Goal: Transaction & Acquisition: Obtain resource

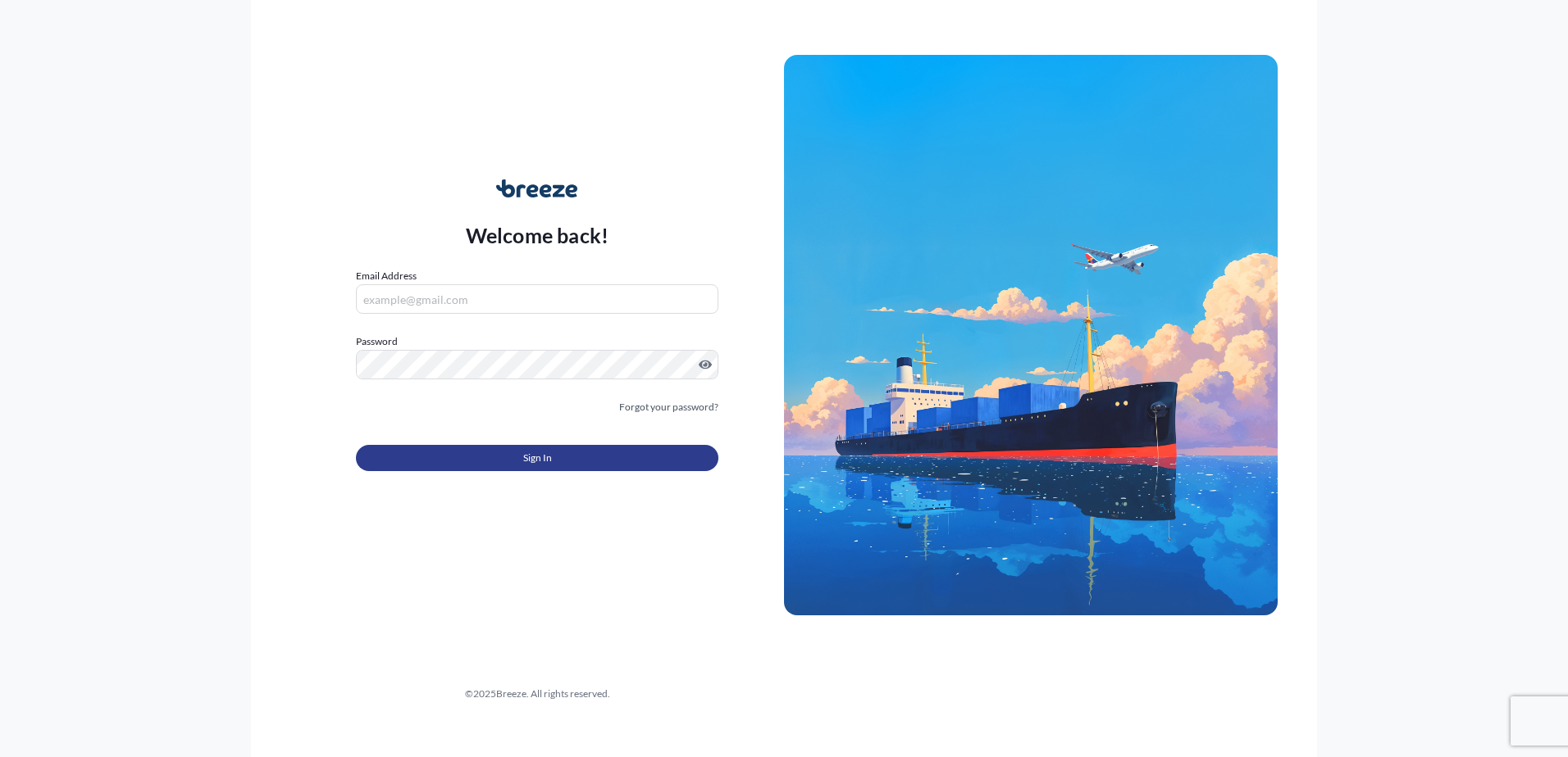
type input "[EMAIL_ADDRESS][DOMAIN_NAME]"
click at [468, 458] on button "Sign In" at bounding box center [536, 458] width 363 height 26
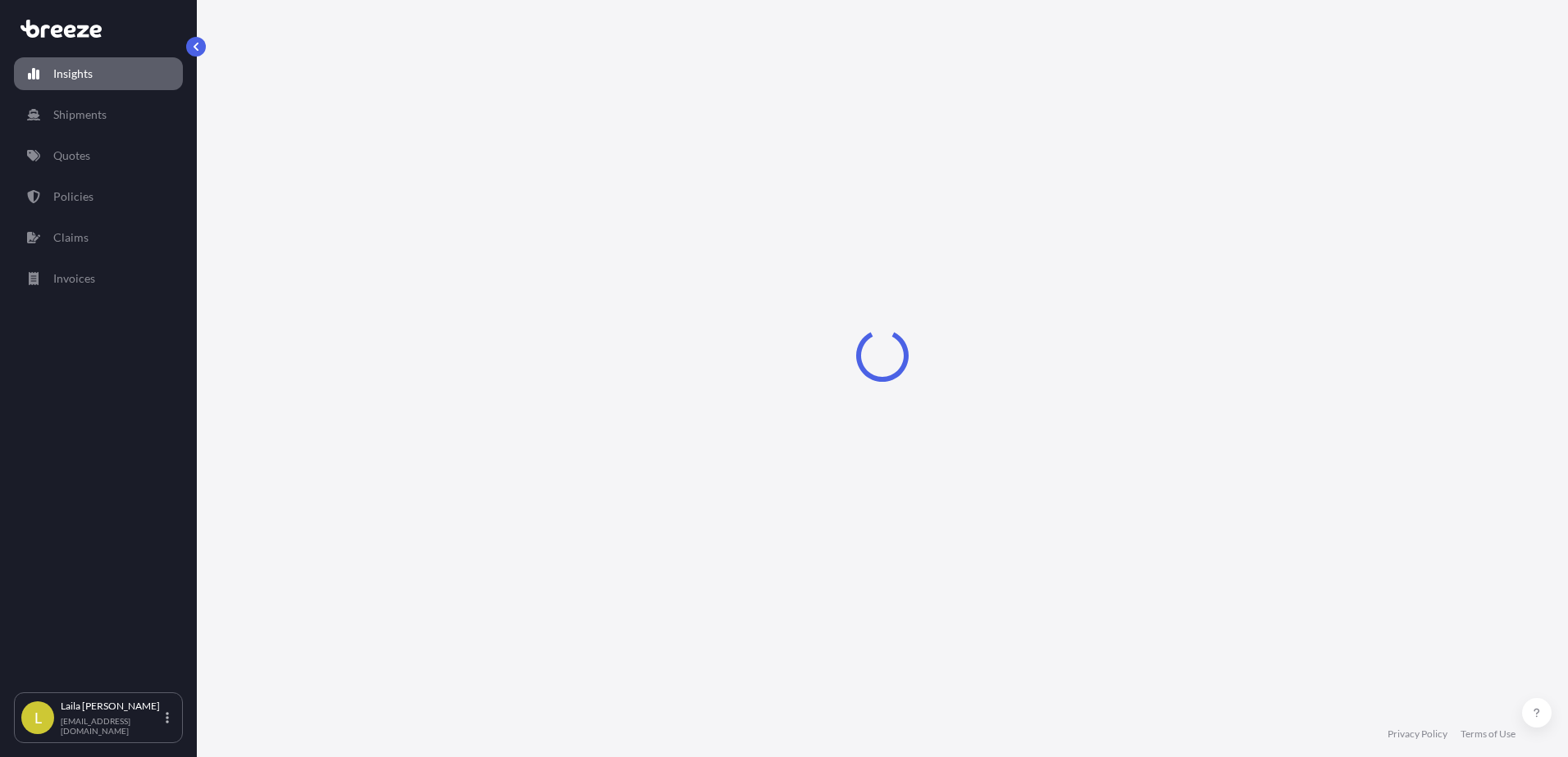
select select "2025"
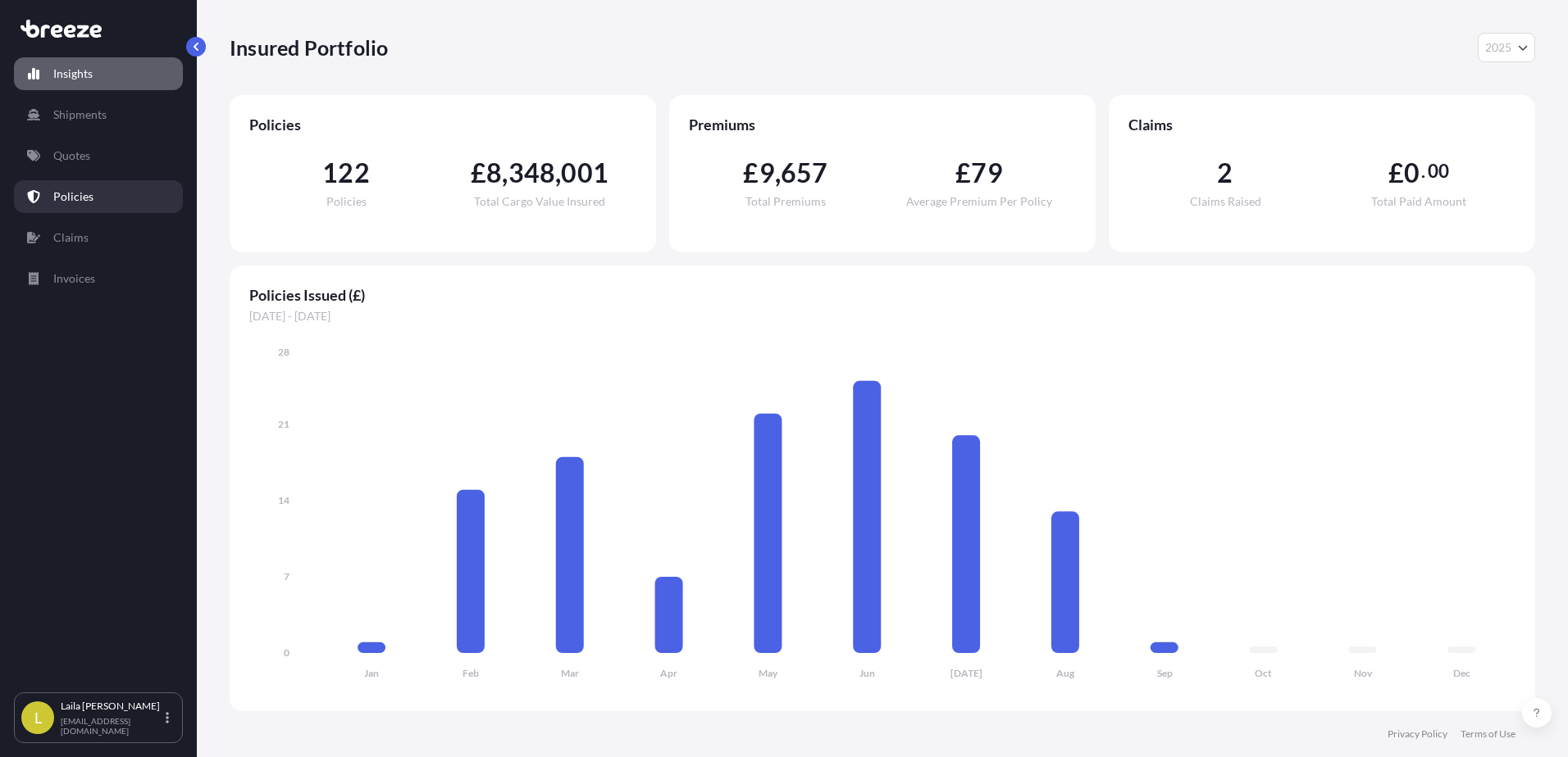
click at [142, 199] on link "Policies" at bounding box center [99, 196] width 169 height 33
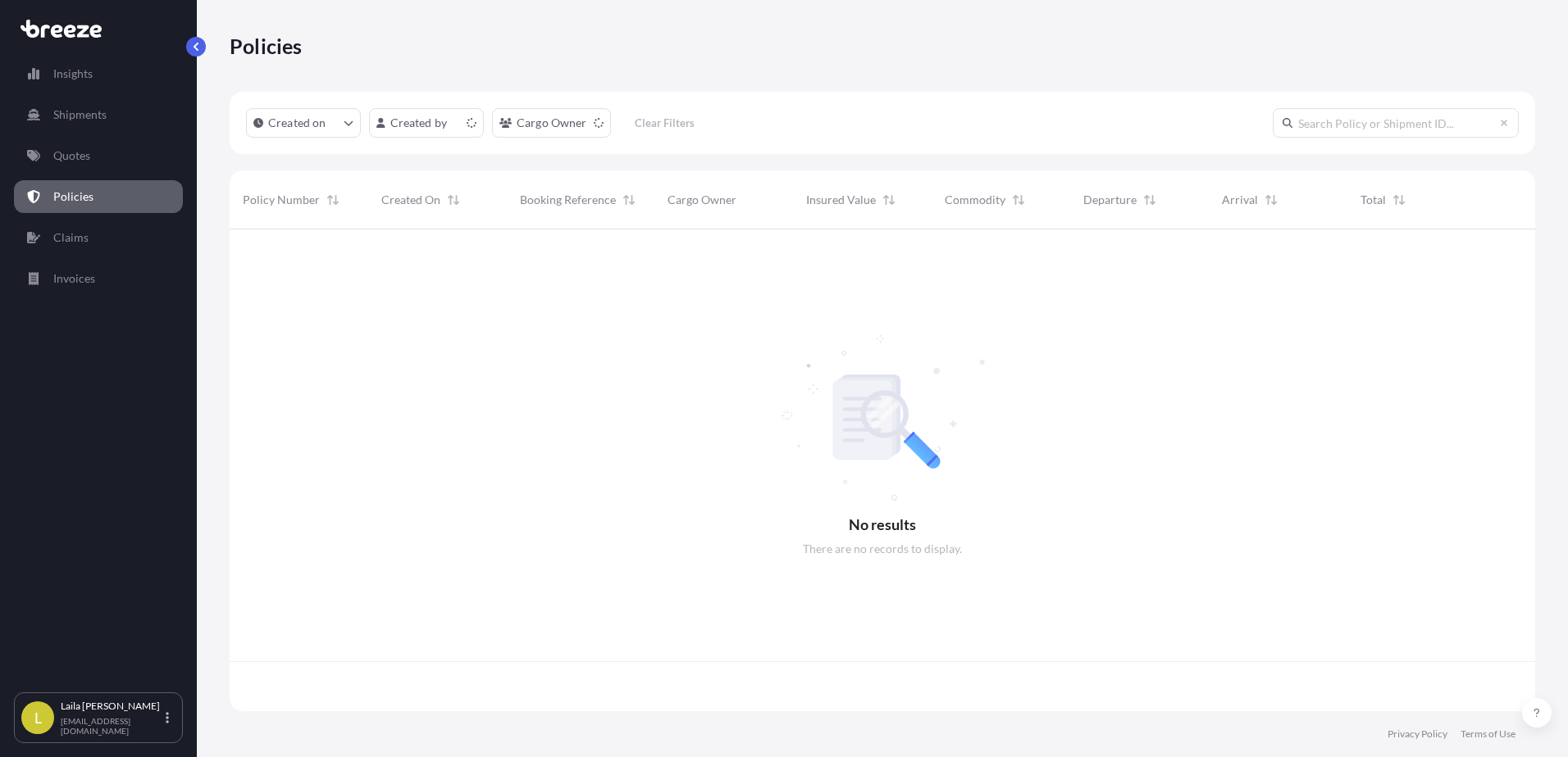
scroll to position [478, 1293]
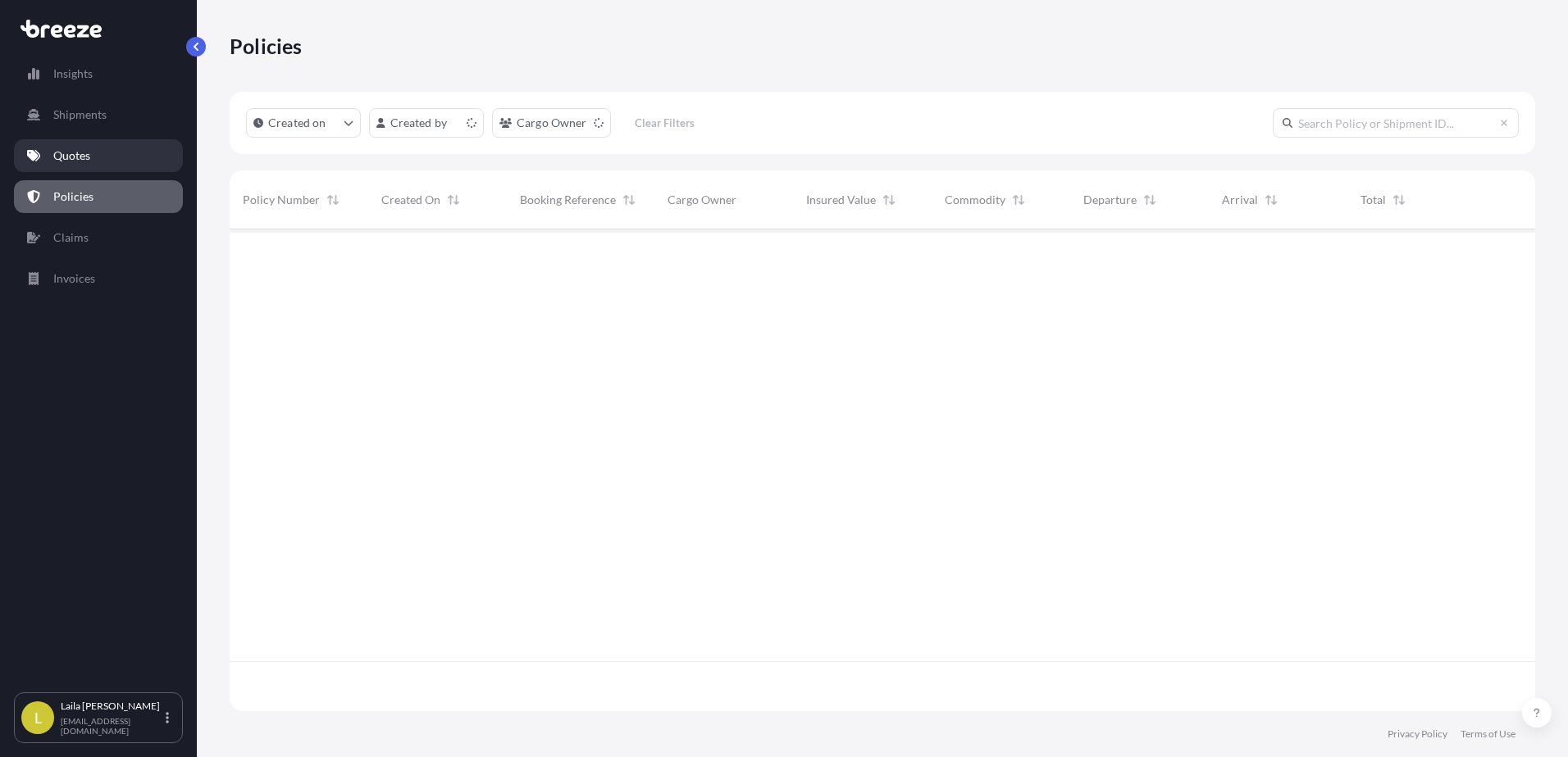
click at [123, 149] on link "Quotes" at bounding box center [99, 155] width 169 height 33
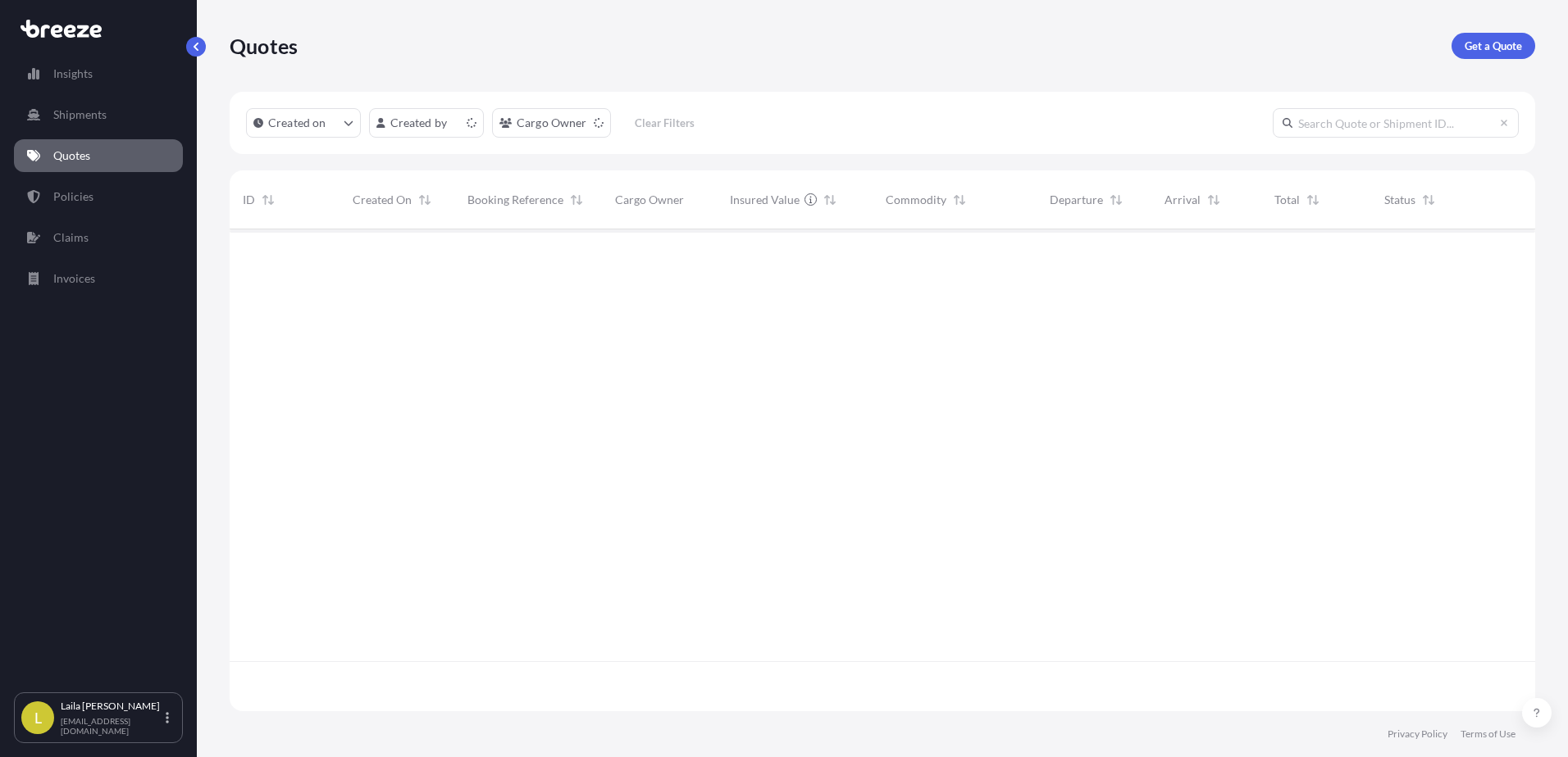
scroll to position [478, 1293]
click at [576, 128] on html "Insights Shipments Quotes Policies Claims Invoices L [PERSON_NAME] [EMAIL_ADDRE…" at bounding box center [784, 378] width 1568 height 757
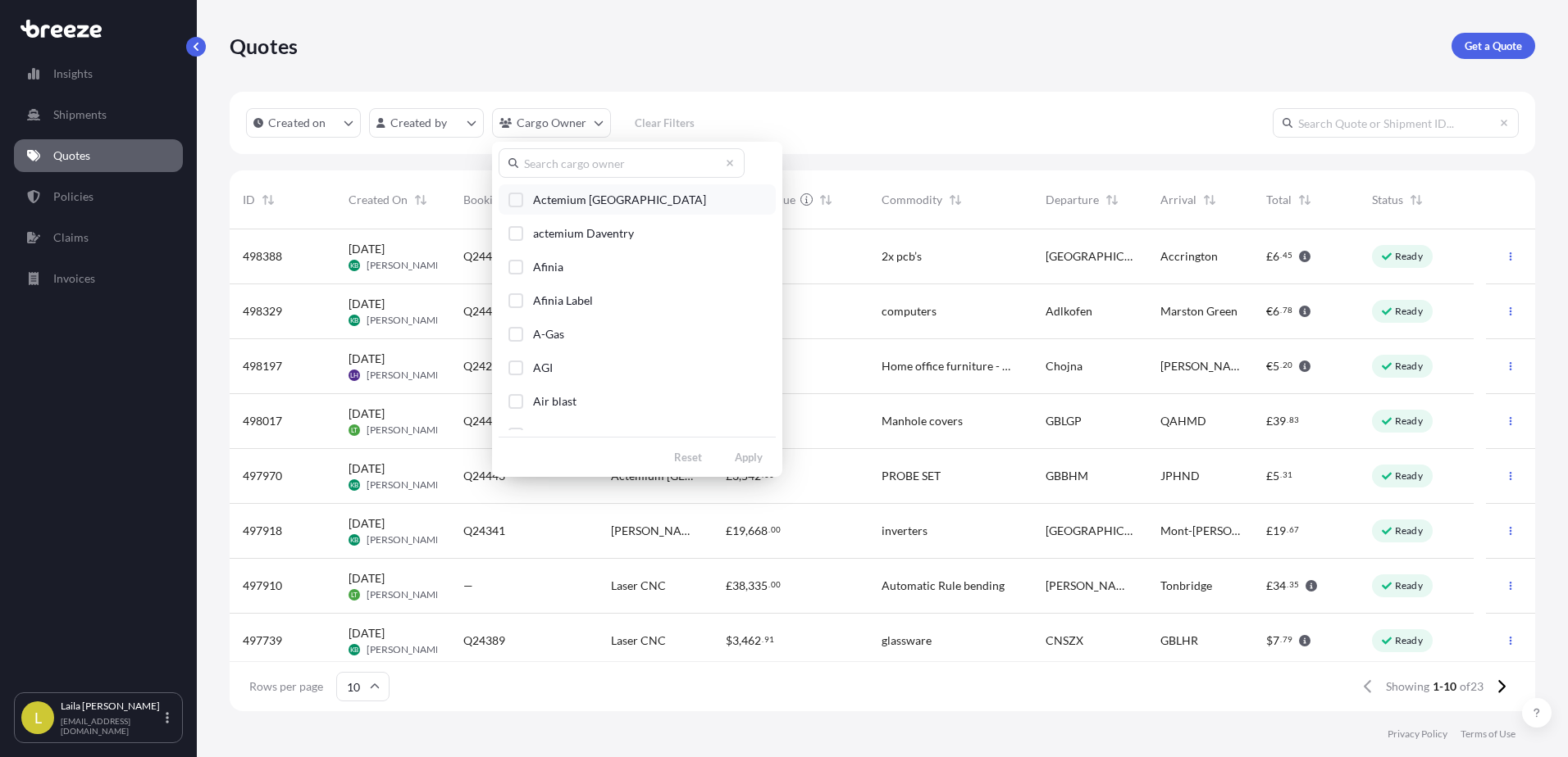
click at [507, 197] on button "Actemium [GEOGRAPHIC_DATA]" at bounding box center [637, 199] width 277 height 30
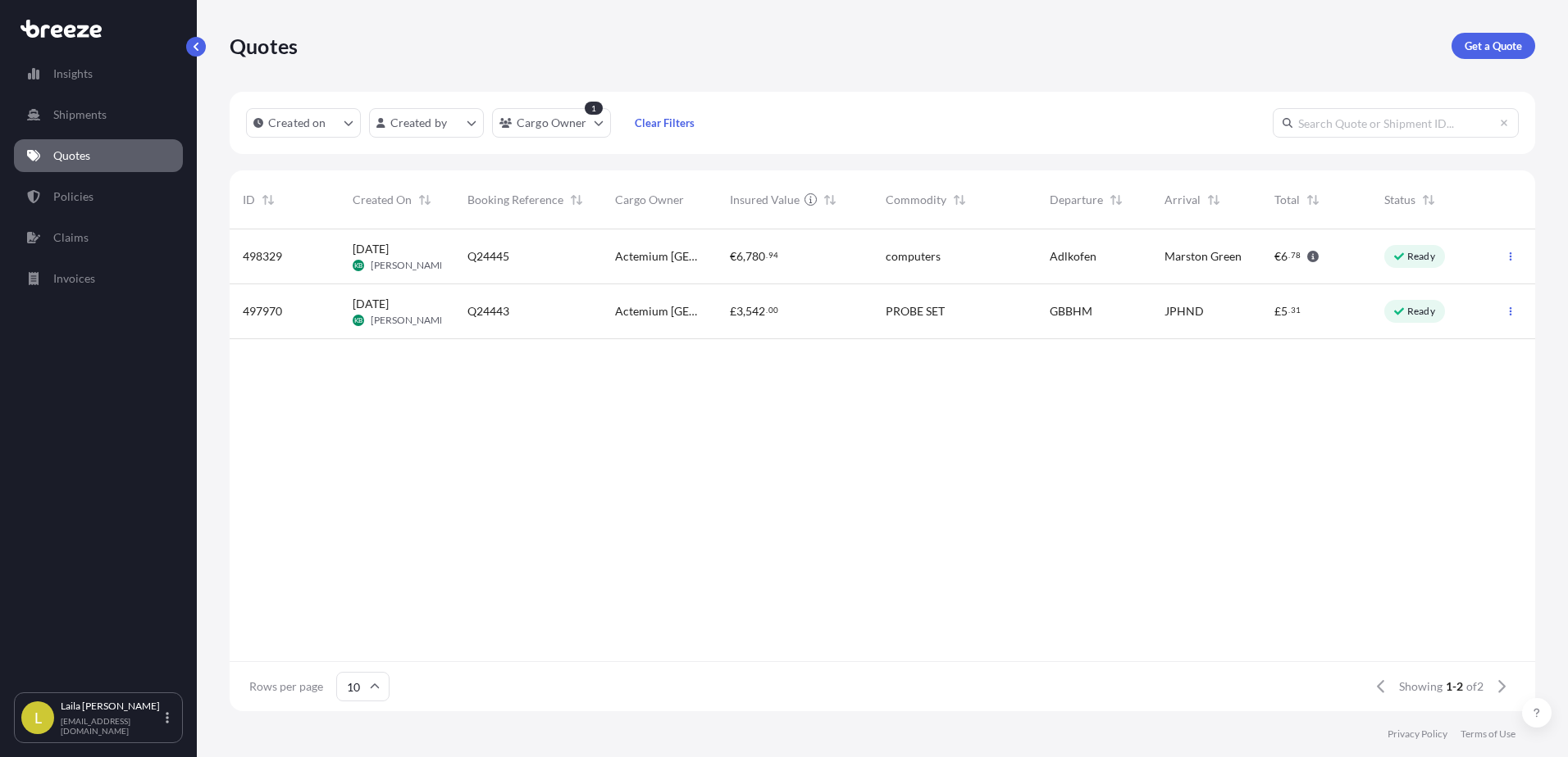
click at [653, 271] on div "Actemium [GEOGRAPHIC_DATA]" at bounding box center [658, 257] width 115 height 55
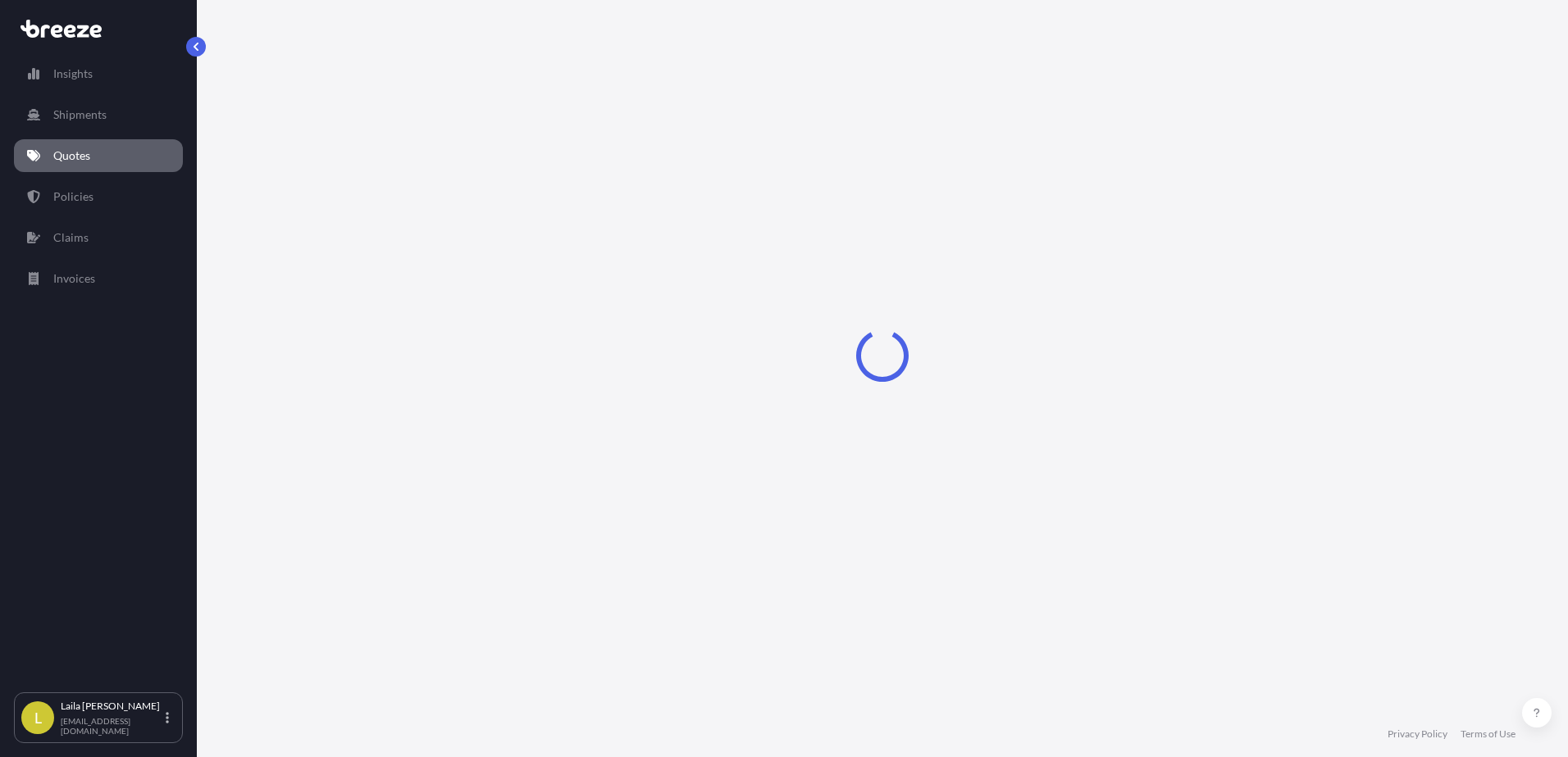
select select "Road"
select select "1"
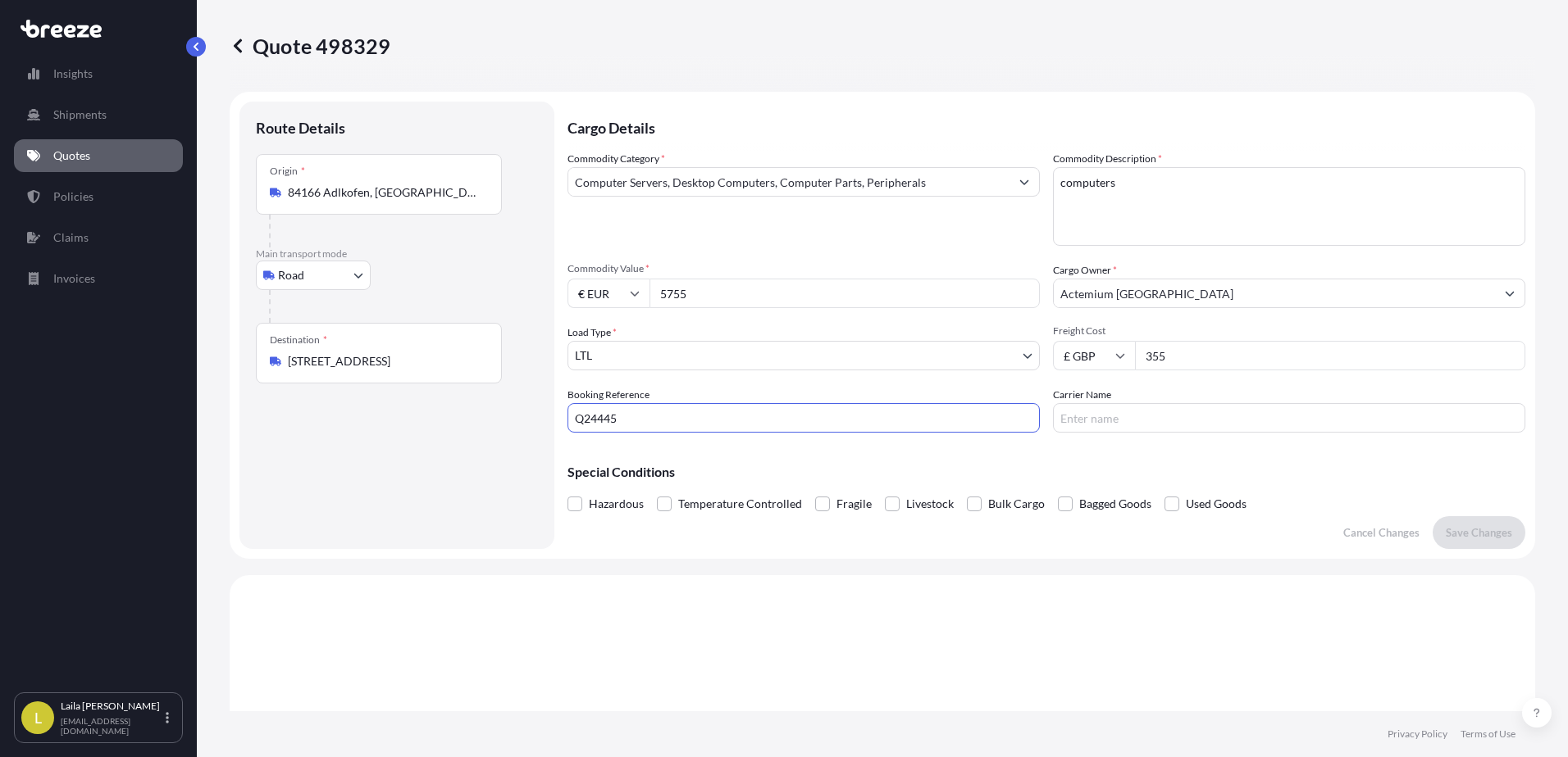
drag, startPoint x: 674, startPoint y: 426, endPoint x: 355, endPoint y: 403, distance: 319.8
click at [355, 403] on form "Route Details Place of loading Road Road Rail Origin * 84166 Adlkofen, [GEOGRAP…" at bounding box center [882, 325] width 1305 height 468
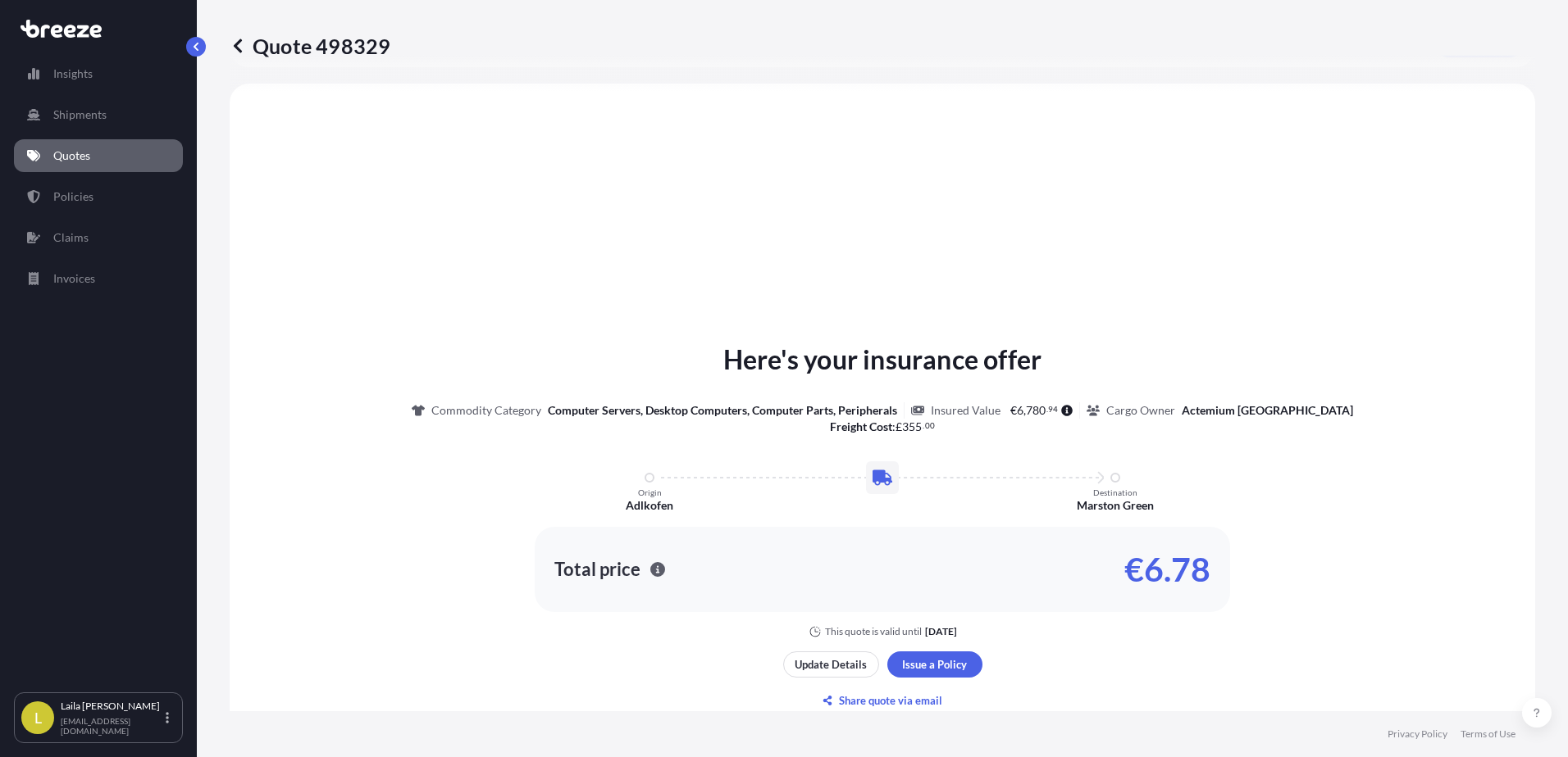
scroll to position [246, 0]
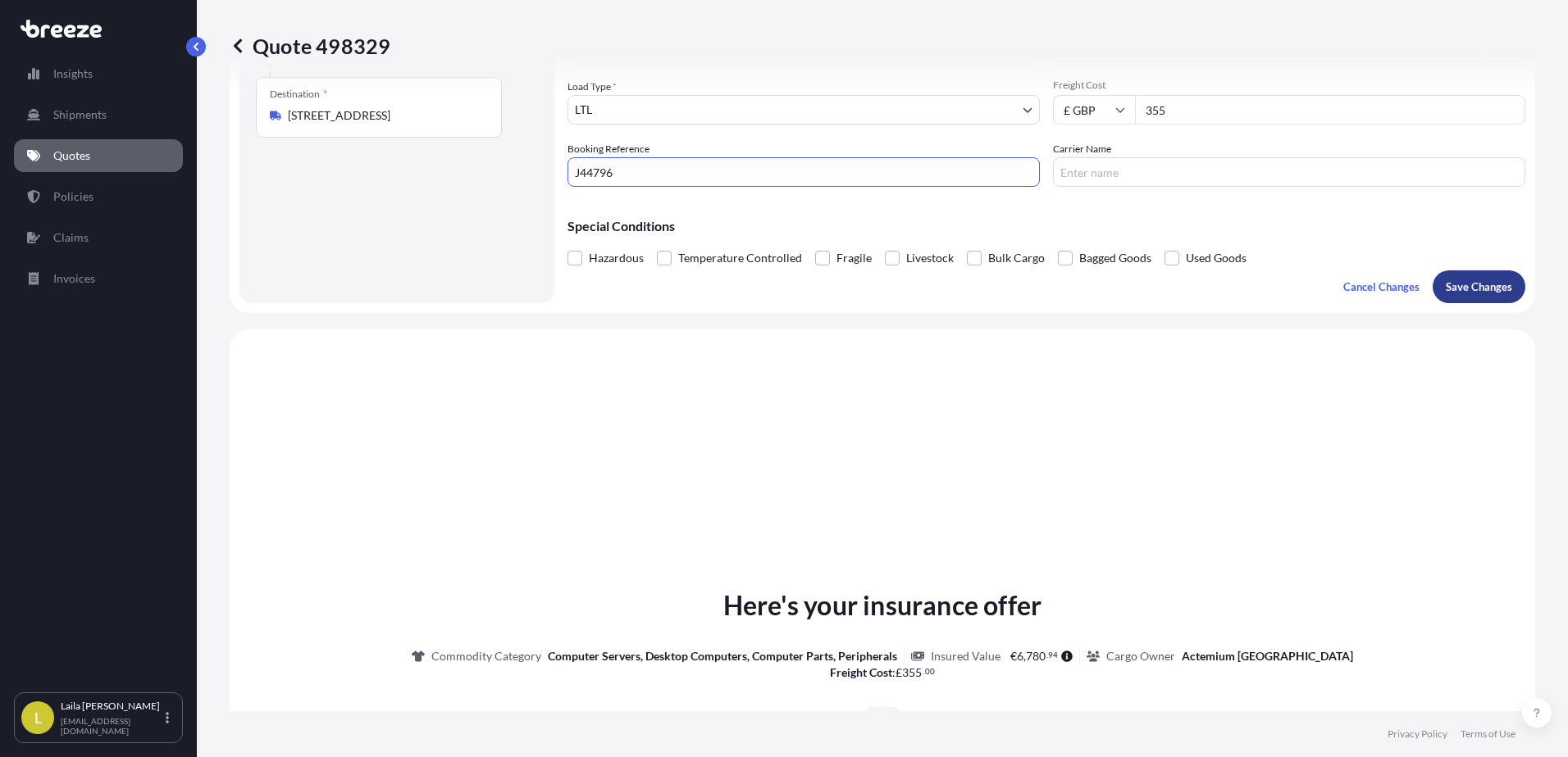
type input "J44796"
click at [1489, 283] on p "Save Changes" at bounding box center [1478, 287] width 67 height 16
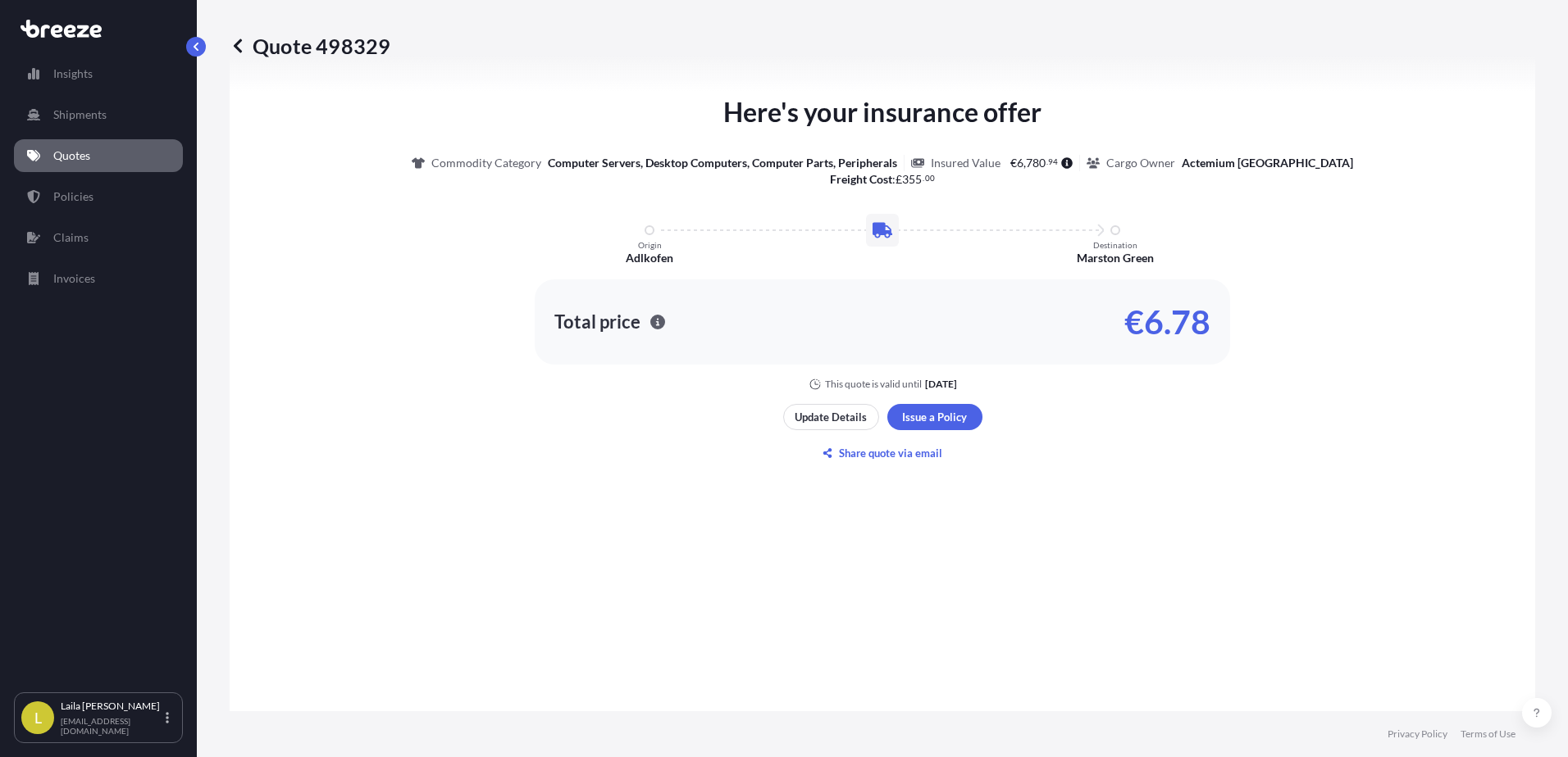
select select "Road"
select select "1"
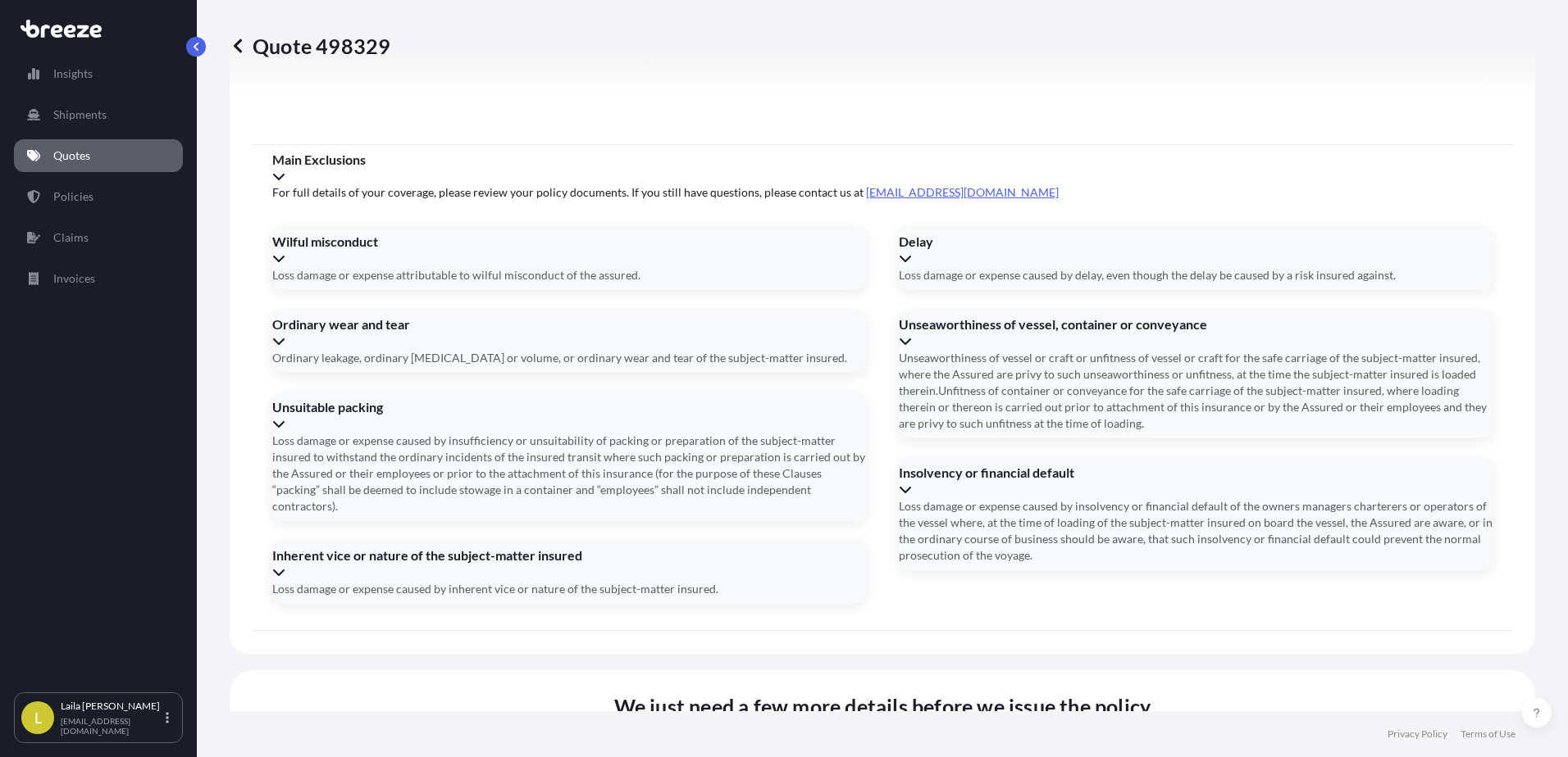
scroll to position [1844, 0]
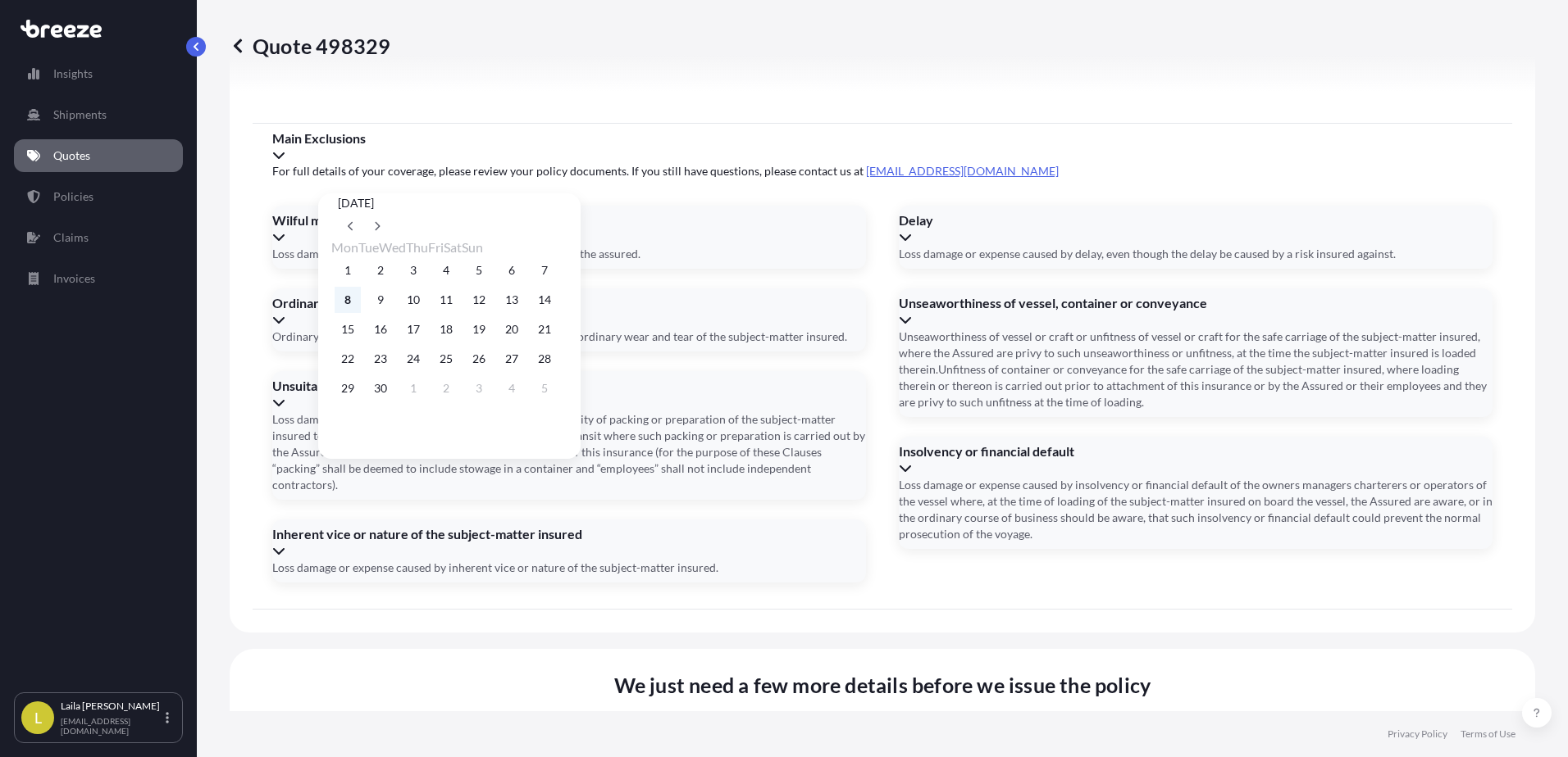
click at [352, 305] on button "8" at bounding box center [347, 299] width 26 height 26
type input "[DATE]"
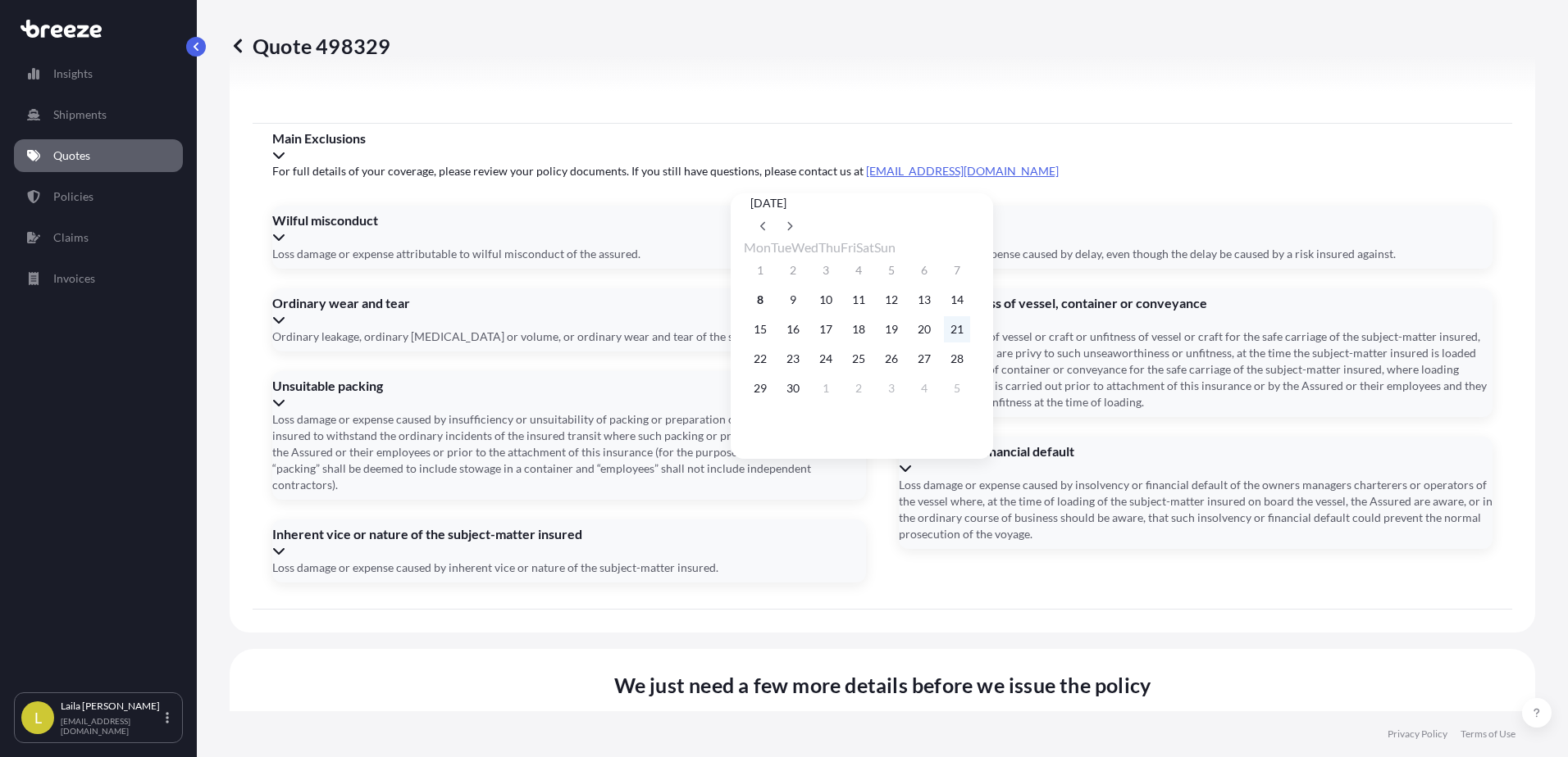
click at [970, 329] on button "21" at bounding box center [956, 329] width 26 height 26
type input "[DATE]"
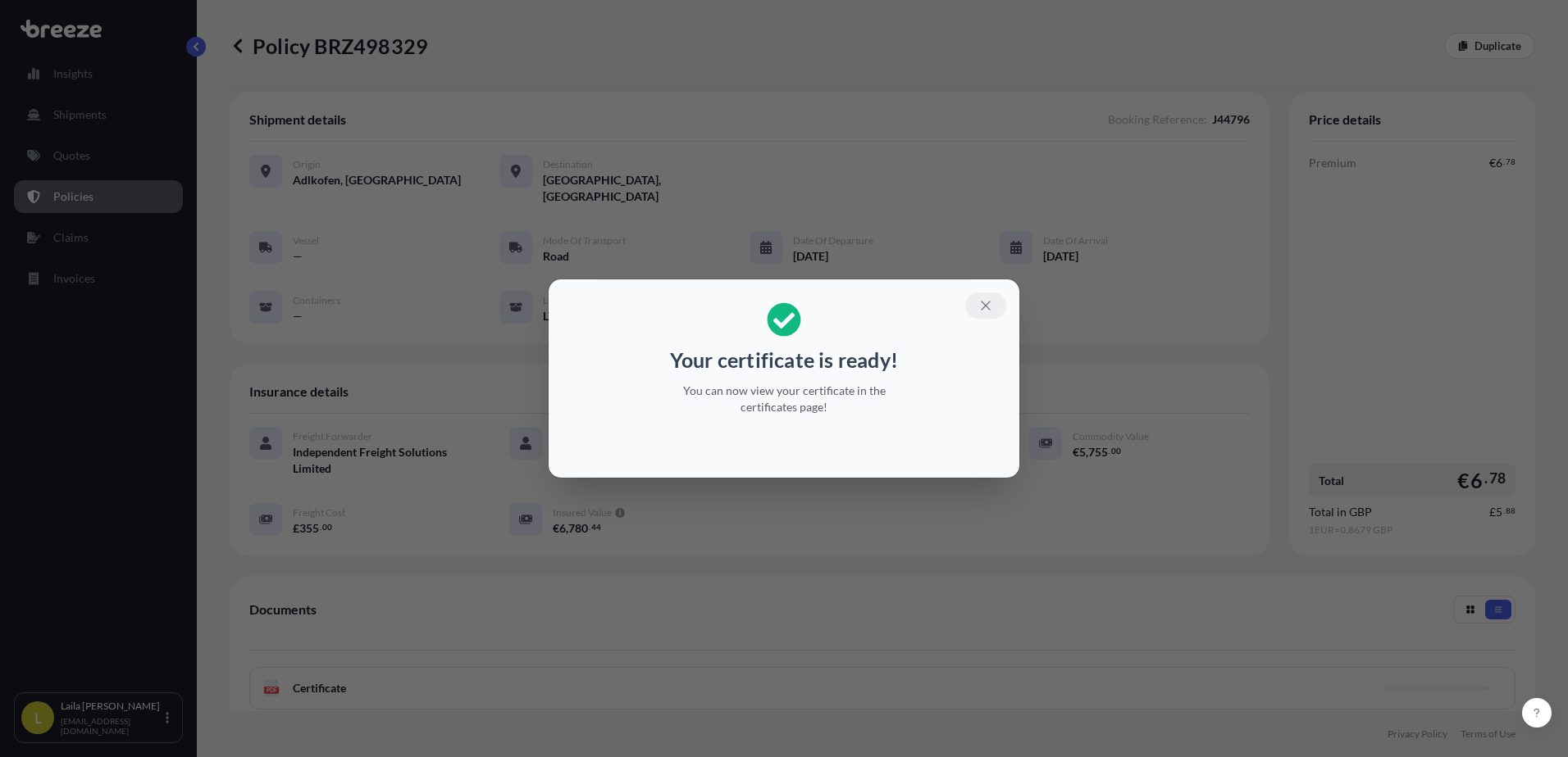
click at [990, 317] on button "button" at bounding box center [985, 305] width 41 height 26
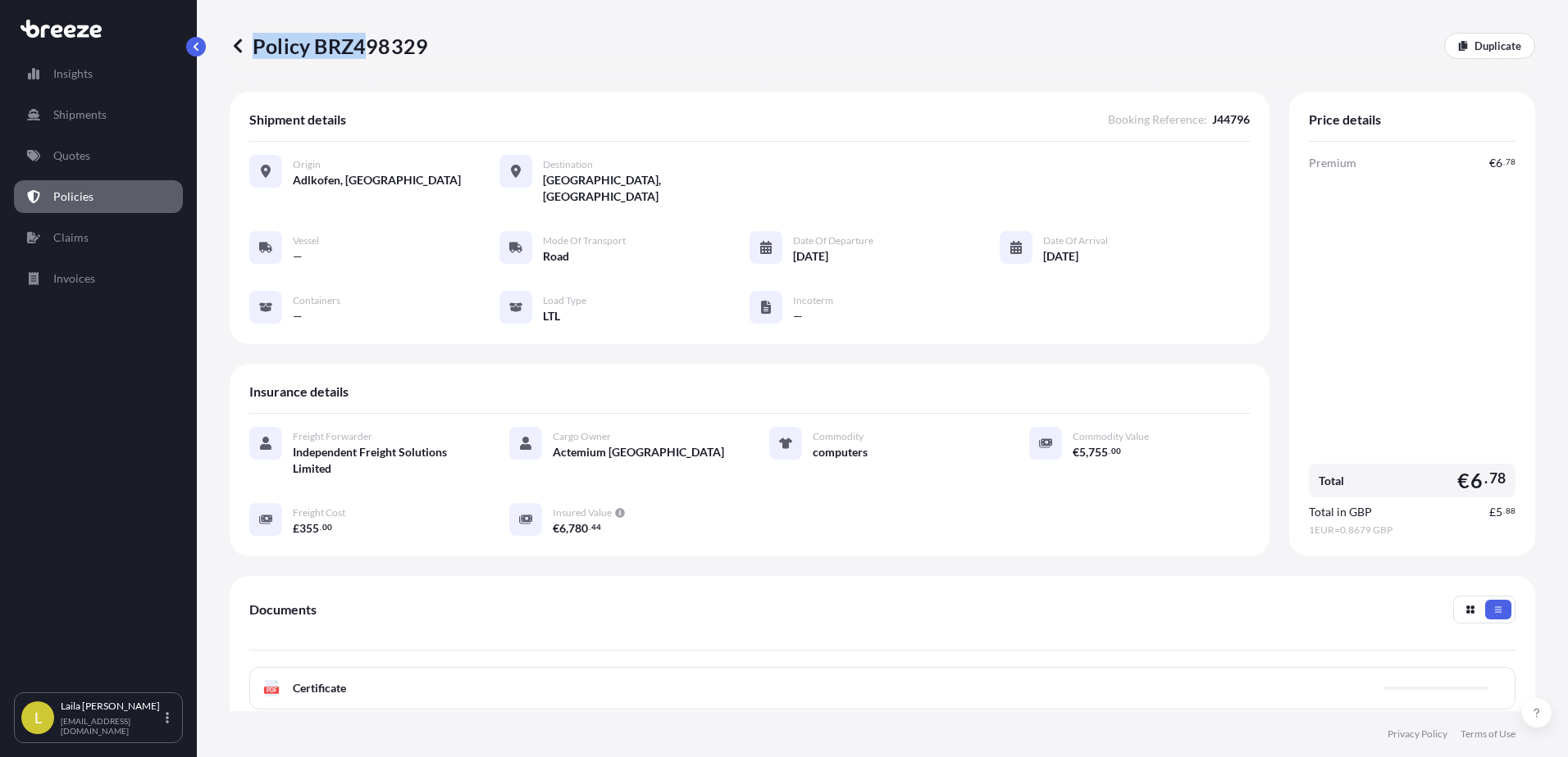
drag, startPoint x: 468, startPoint y: 53, endPoint x: 371, endPoint y: 54, distance: 97.0
click at [371, 54] on div "Policy BRZ498329 Duplicate" at bounding box center [882, 45] width 1305 height 26
drag, startPoint x: 371, startPoint y: 54, endPoint x: 323, endPoint y: 45, distance: 48.8
click at [323, 45] on p "Policy BRZ498329" at bounding box center [329, 45] width 199 height 26
drag, startPoint x: 315, startPoint y: 41, endPoint x: 423, endPoint y: 46, distance: 108.1
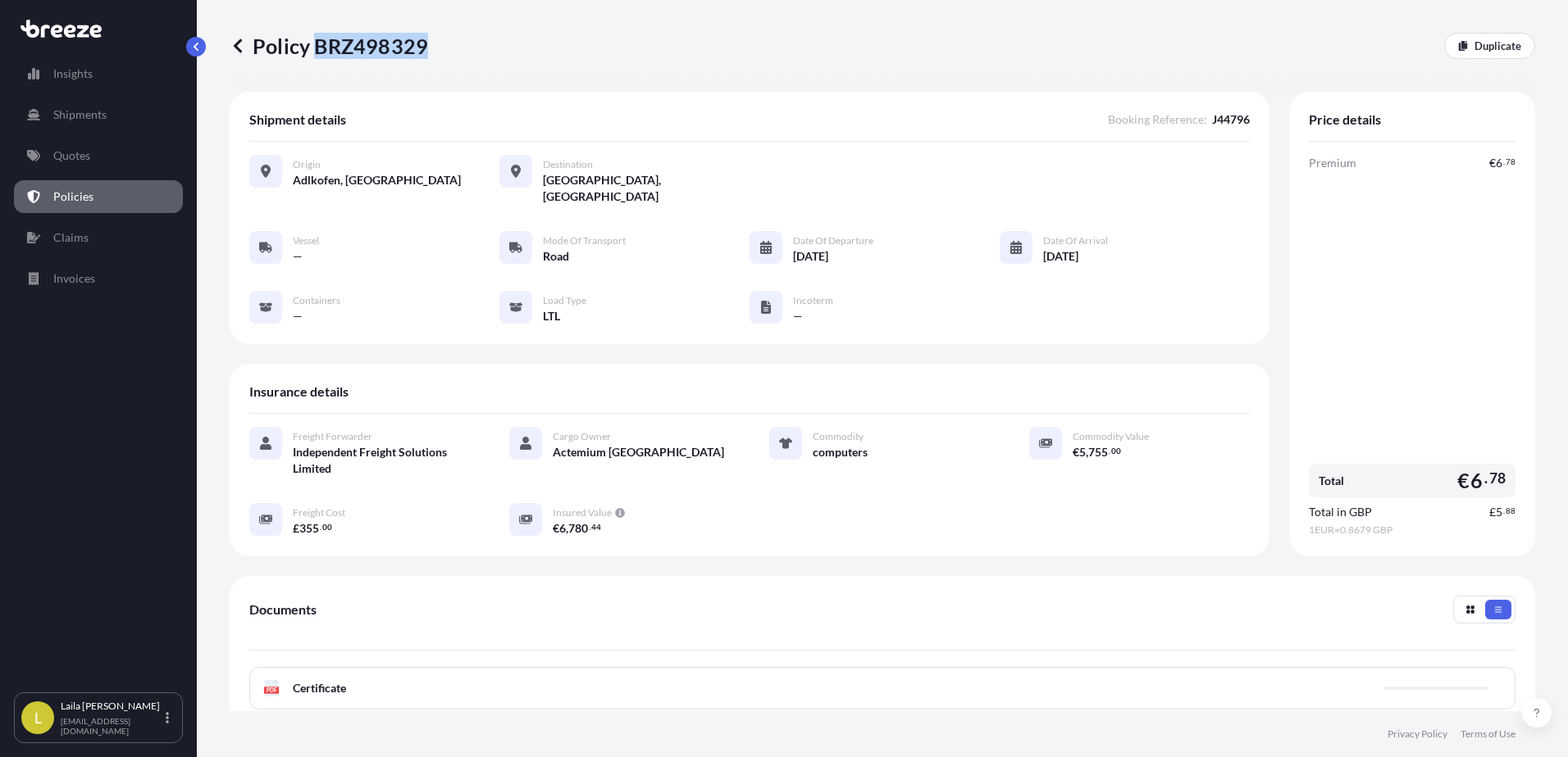
click at [423, 46] on p "Policy BRZ498329" at bounding box center [329, 45] width 199 height 26
copy p "BRZ498329"
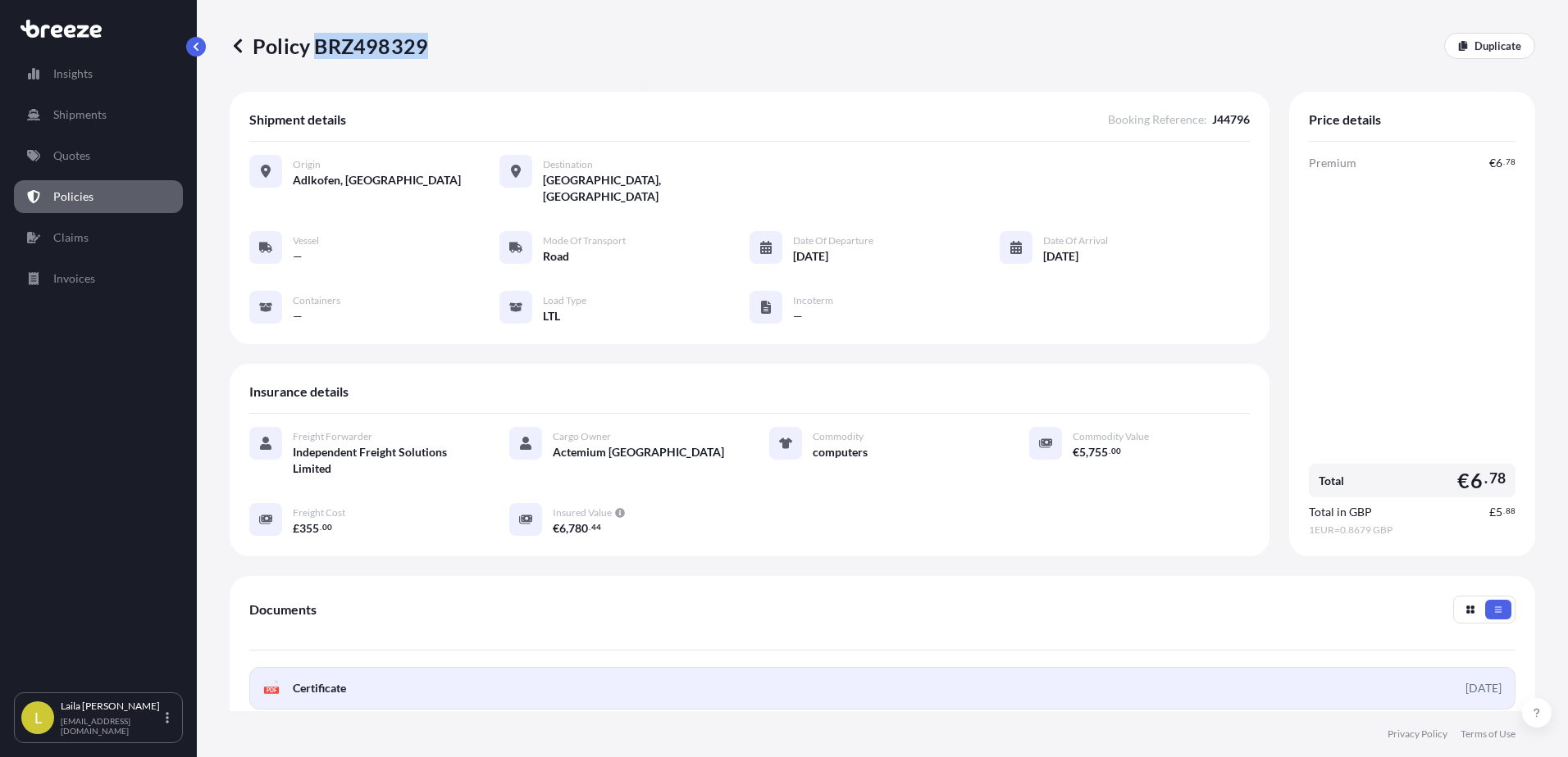
click at [329, 667] on link "PDF Certificate [DATE]" at bounding box center [882, 688] width 1266 height 43
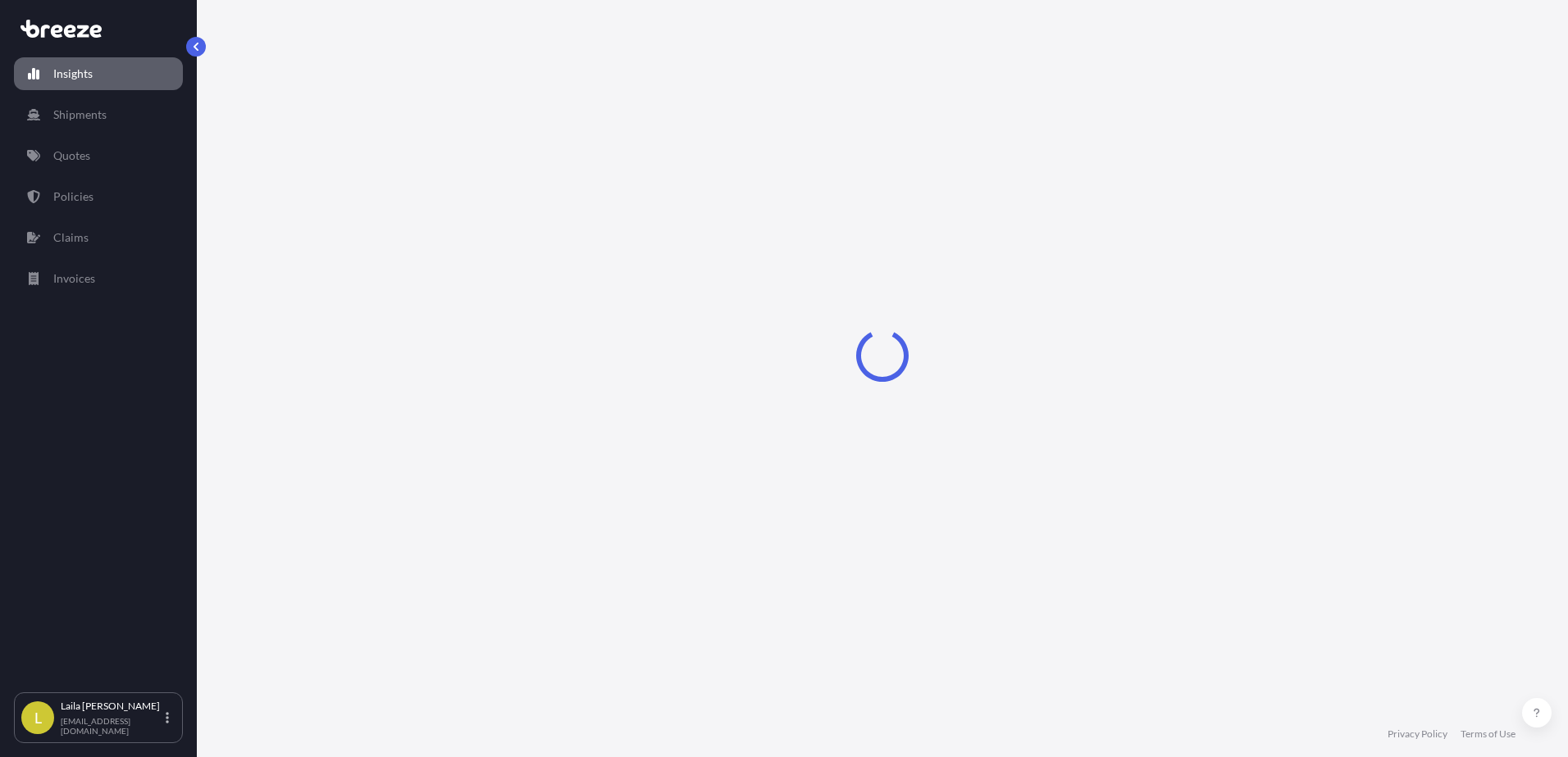
select select "2025"
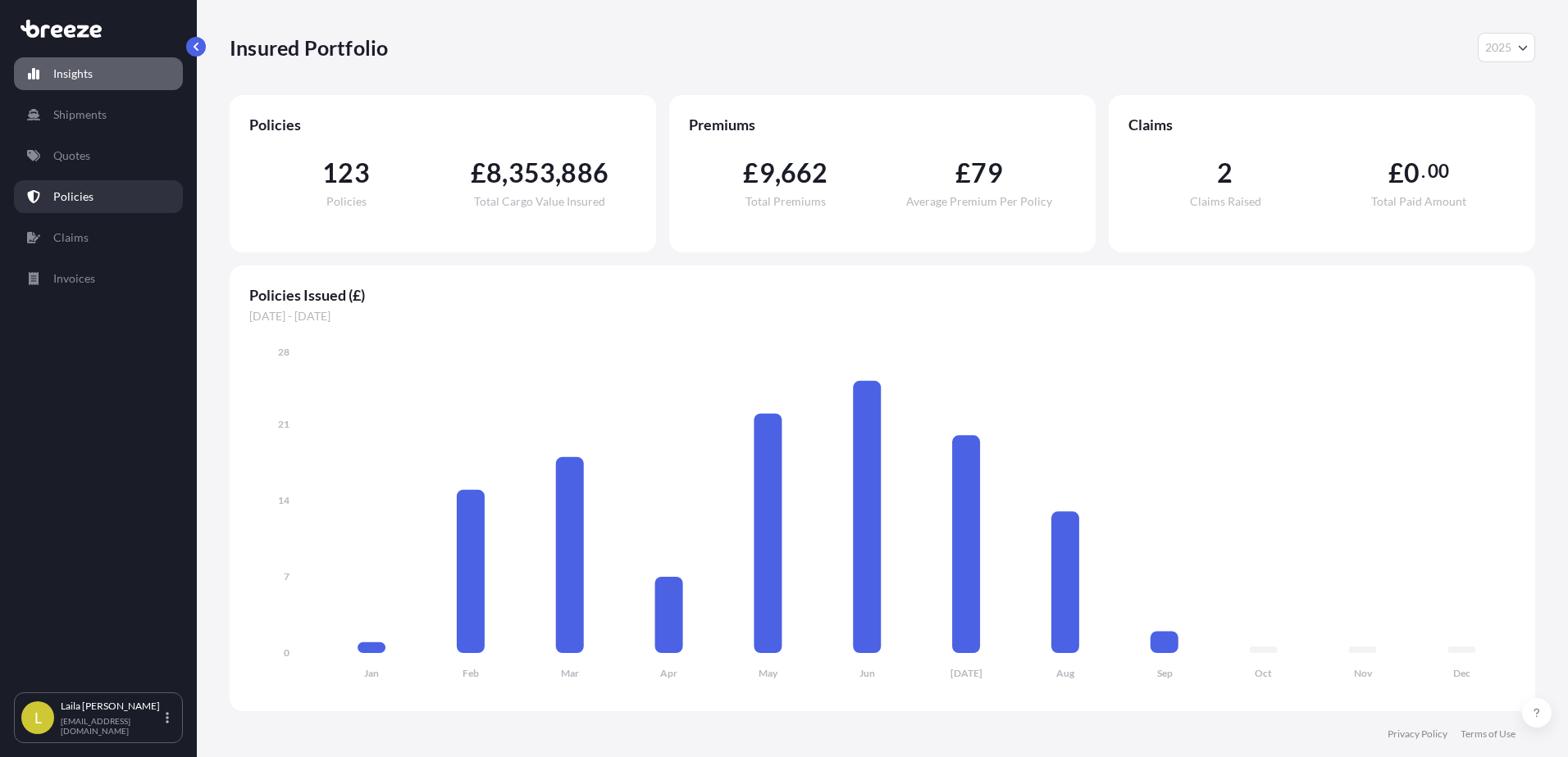
click at [102, 191] on link "Policies" at bounding box center [99, 196] width 169 height 33
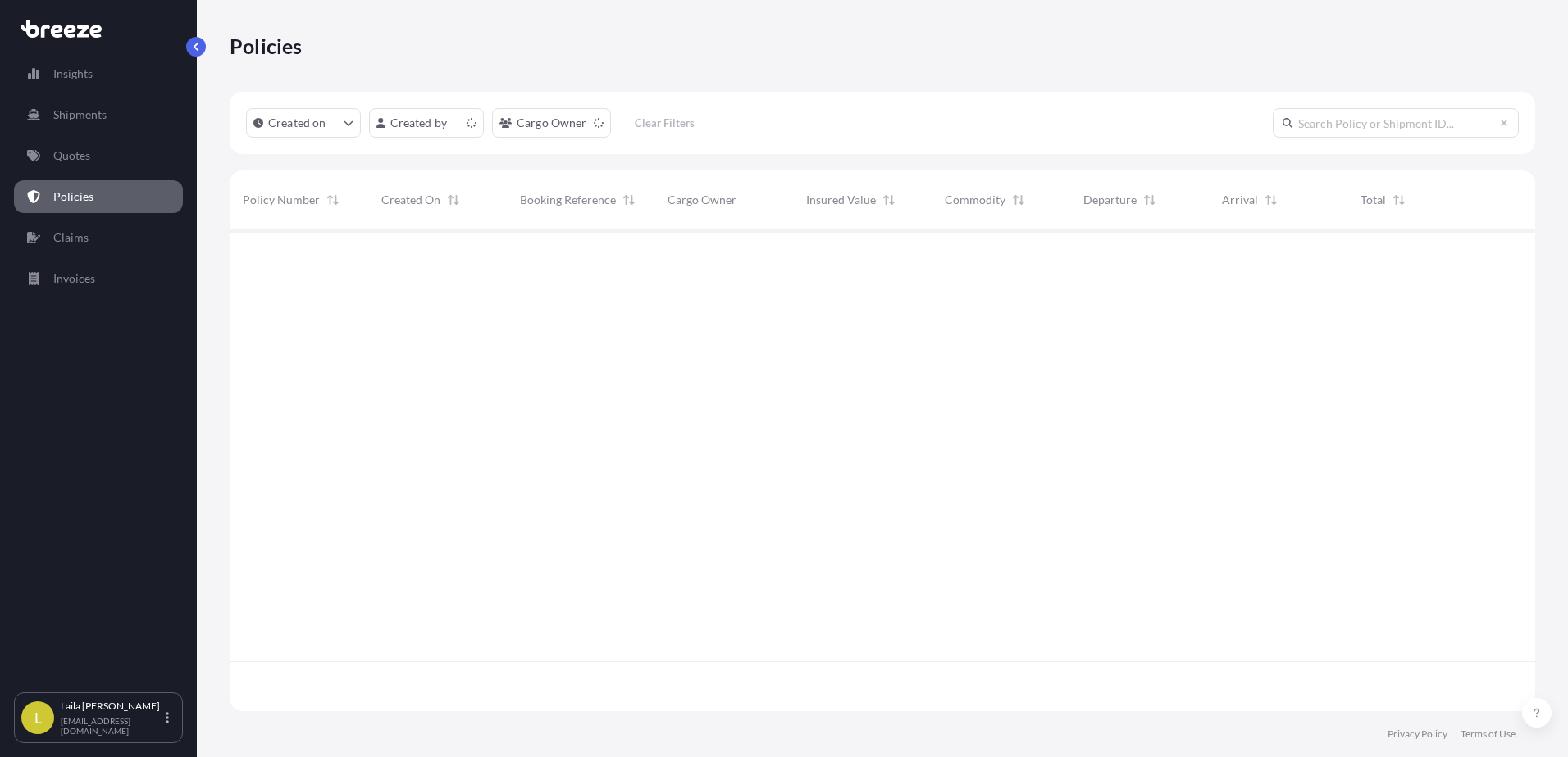
scroll to position [478, 1293]
